Goal: Task Accomplishment & Management: Use online tool/utility

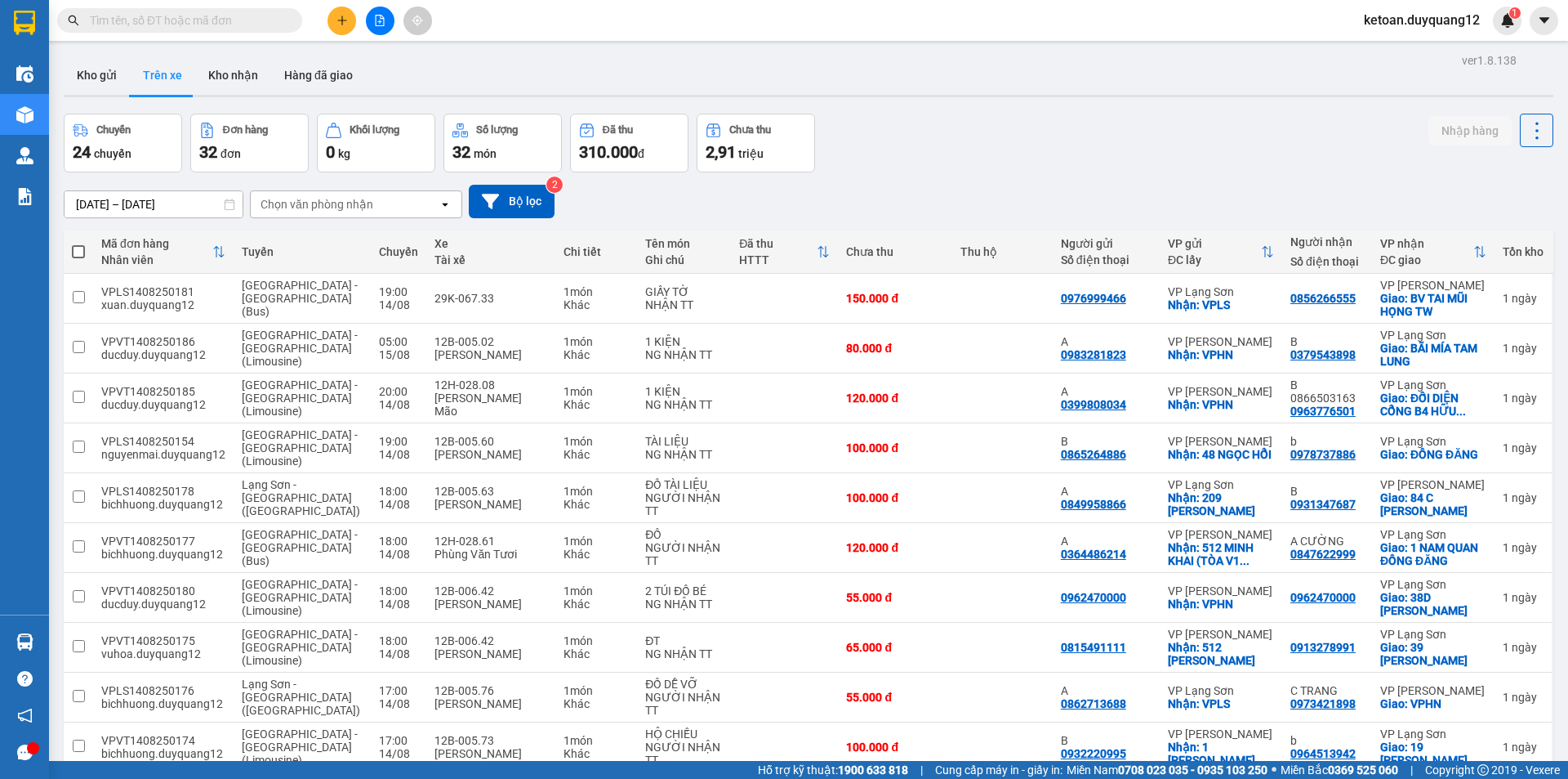
scroll to position [75, 0]
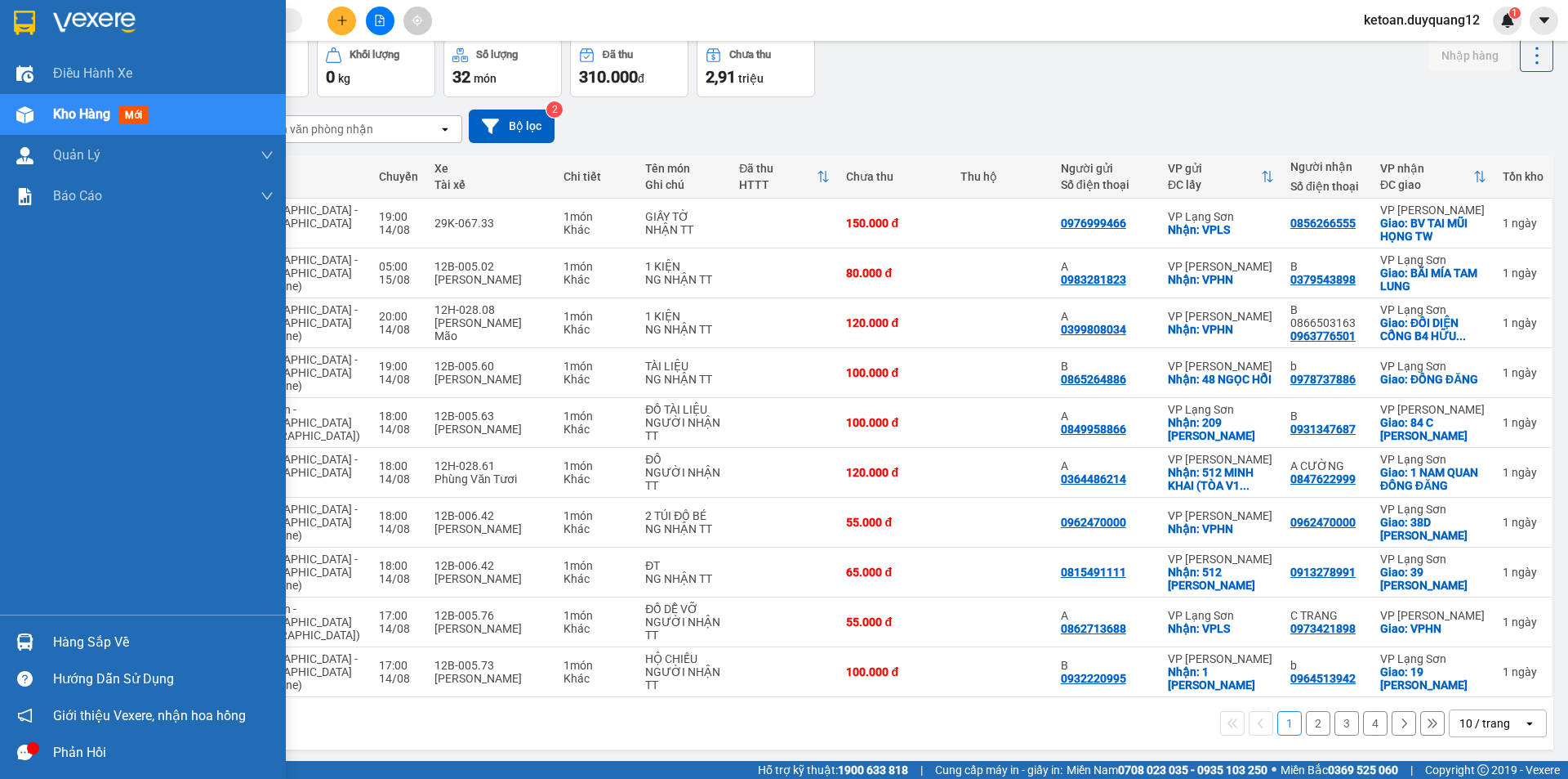
click at [86, 105] on div "Kho hàng mới" at bounding box center [104, 114] width 102 height 21
click at [87, 77] on span "Điều hành xe" at bounding box center [93, 73] width 81 height 21
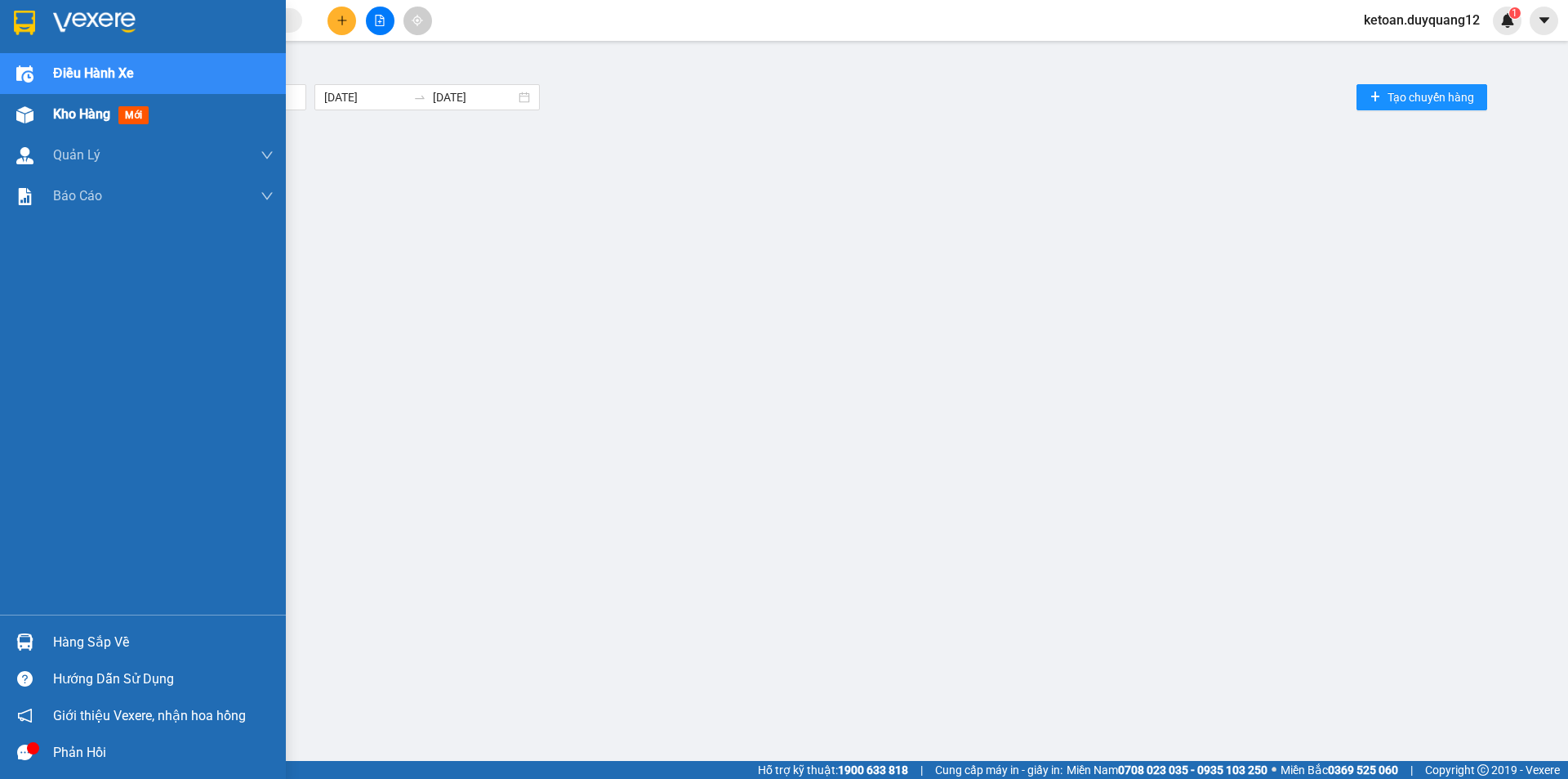
click at [46, 109] on div "Kho hàng mới" at bounding box center [143, 115] width 286 height 41
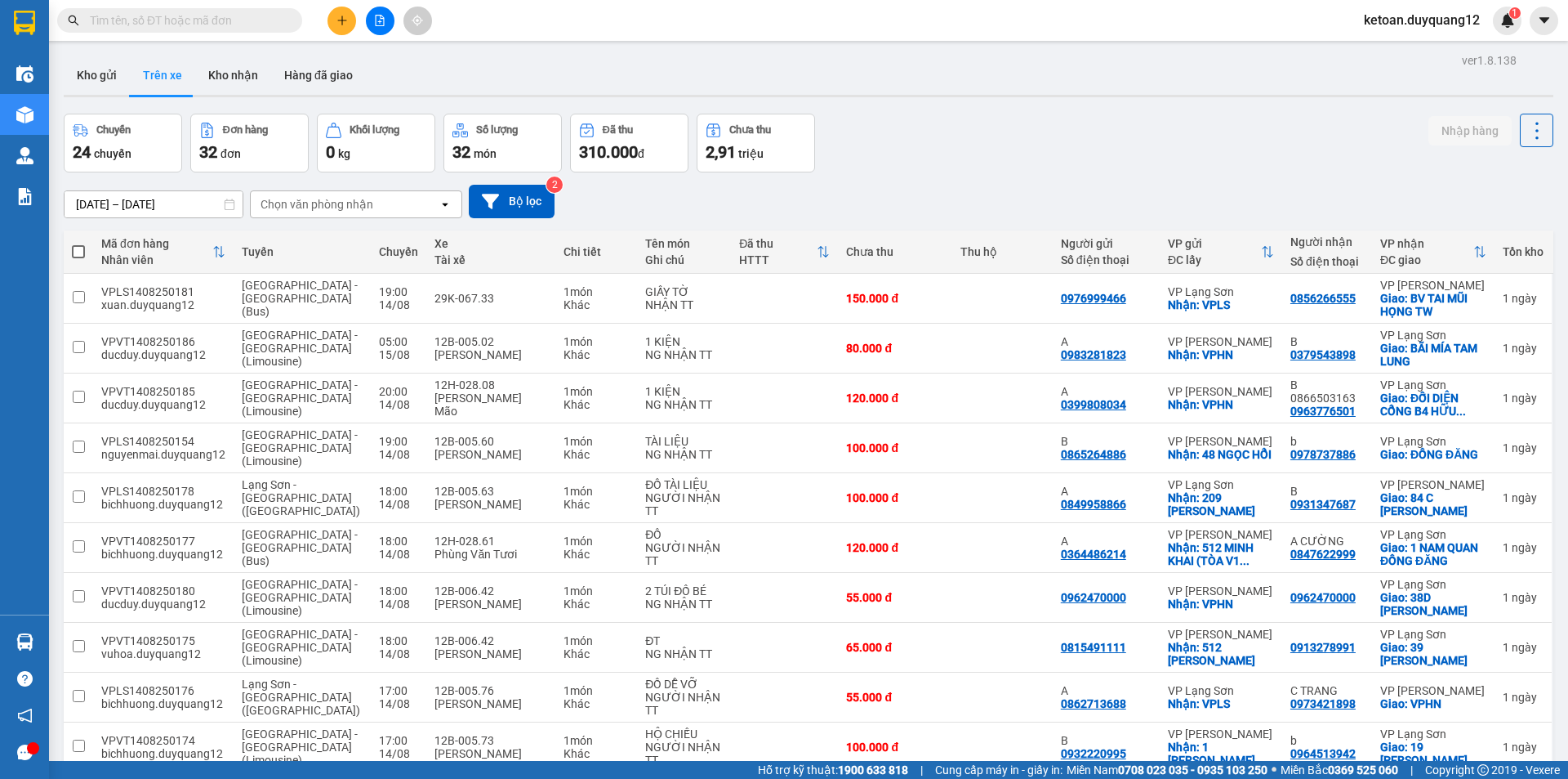
click at [202, 207] on input "[DATE] – [DATE]" at bounding box center [154, 204] width 178 height 26
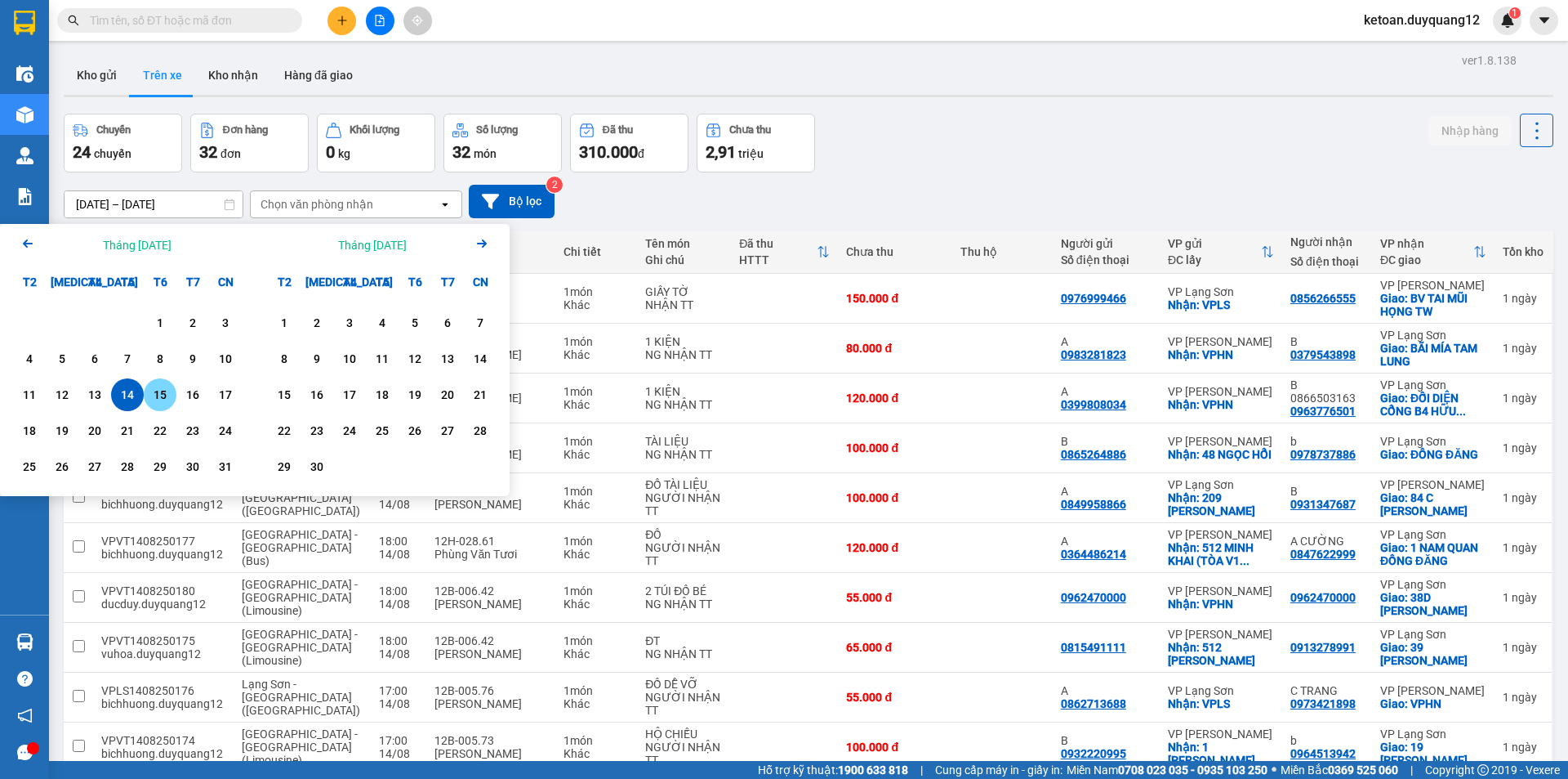
click at [160, 398] on div "15" at bounding box center [160, 395] width 23 height 20
type input "[DATE] – [DATE]"
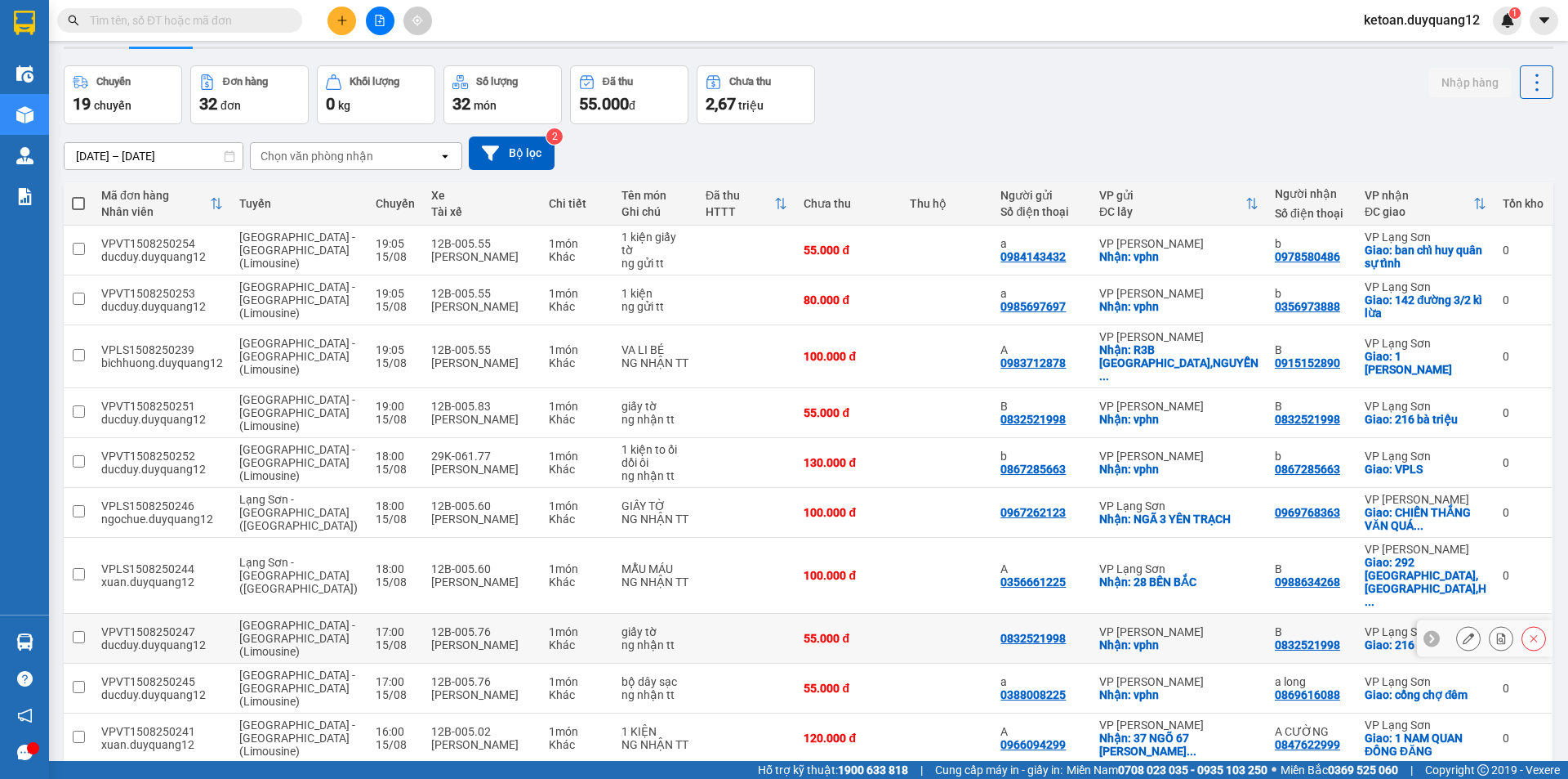
scroll to position [75, 0]
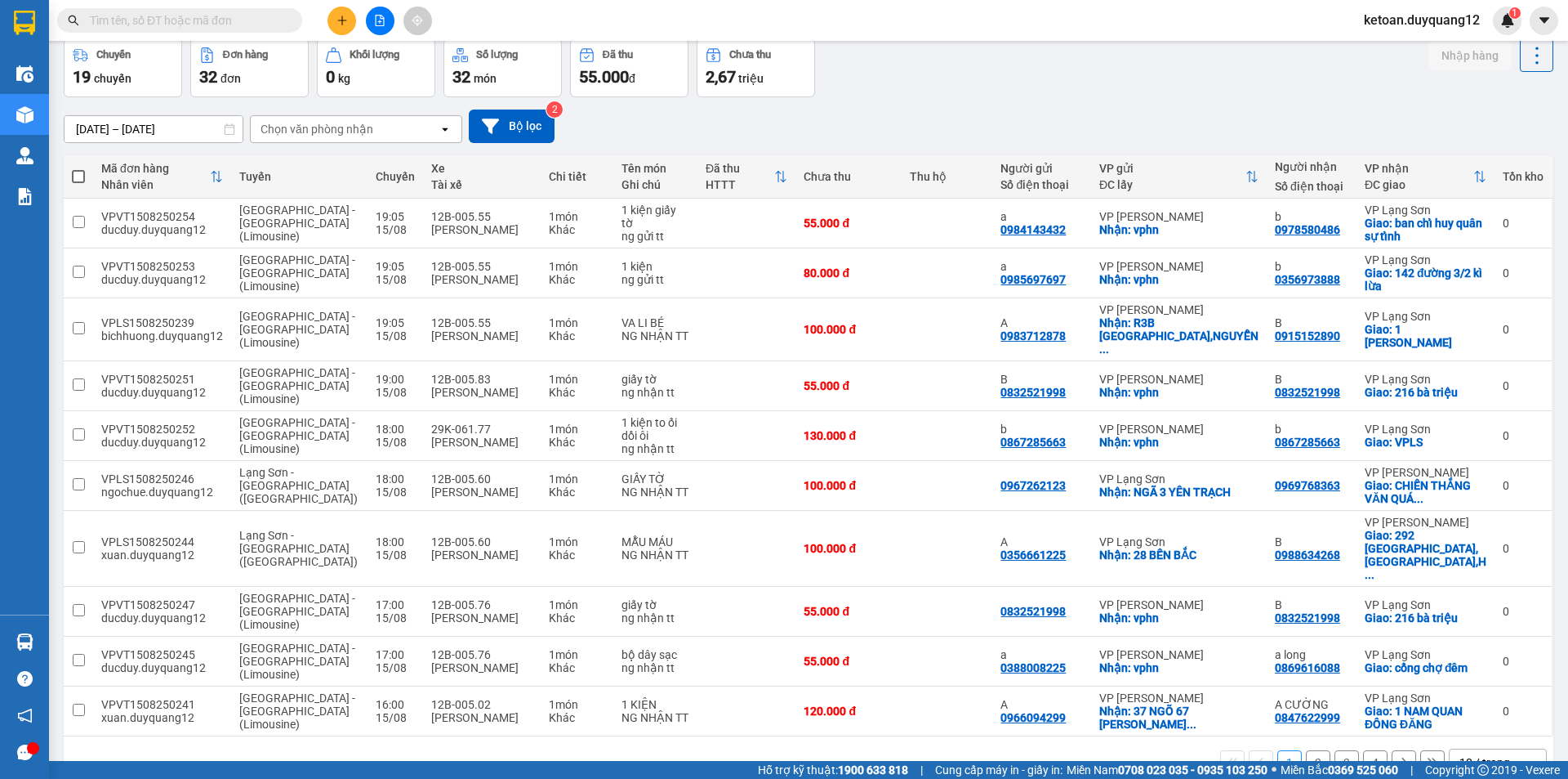
click at [1314, 750] on button "2" at bounding box center [1317, 761] width 24 height 24
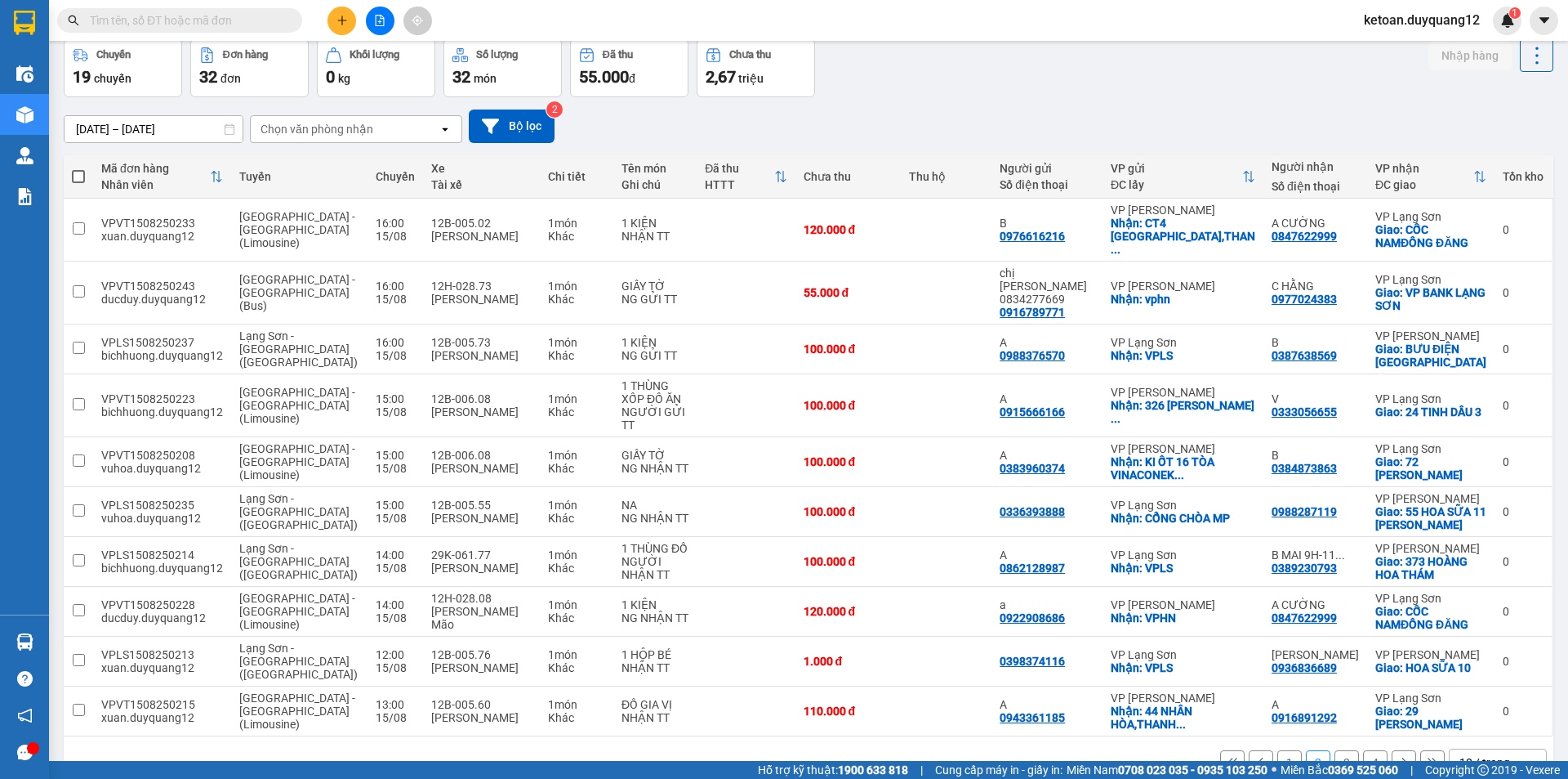
click at [1335, 750] on button "3" at bounding box center [1347, 761] width 24 height 24
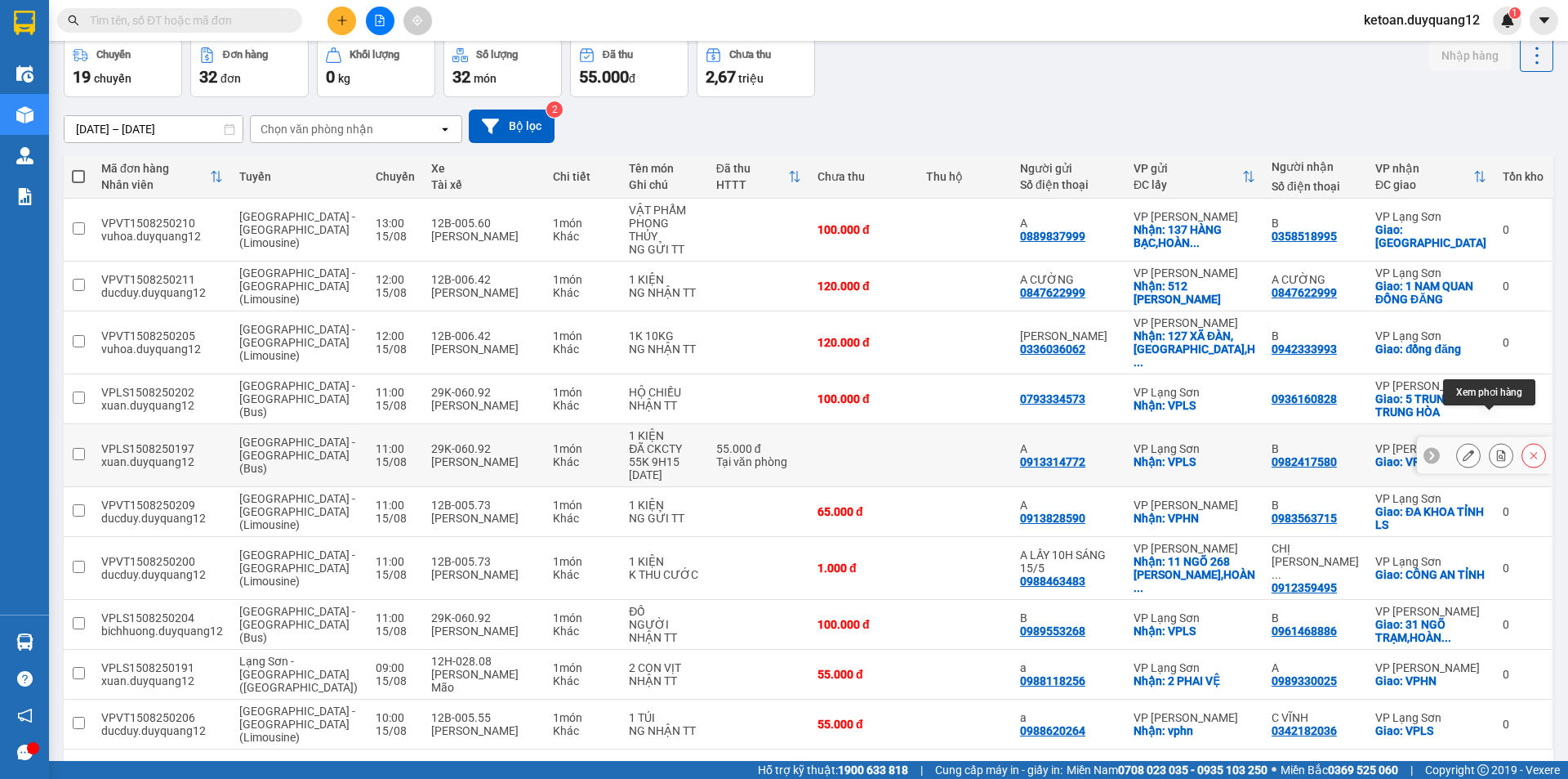
click at [1497, 450] on icon at bounding box center [1500, 456] width 9 height 12
